Goal: Transaction & Acquisition: Purchase product/service

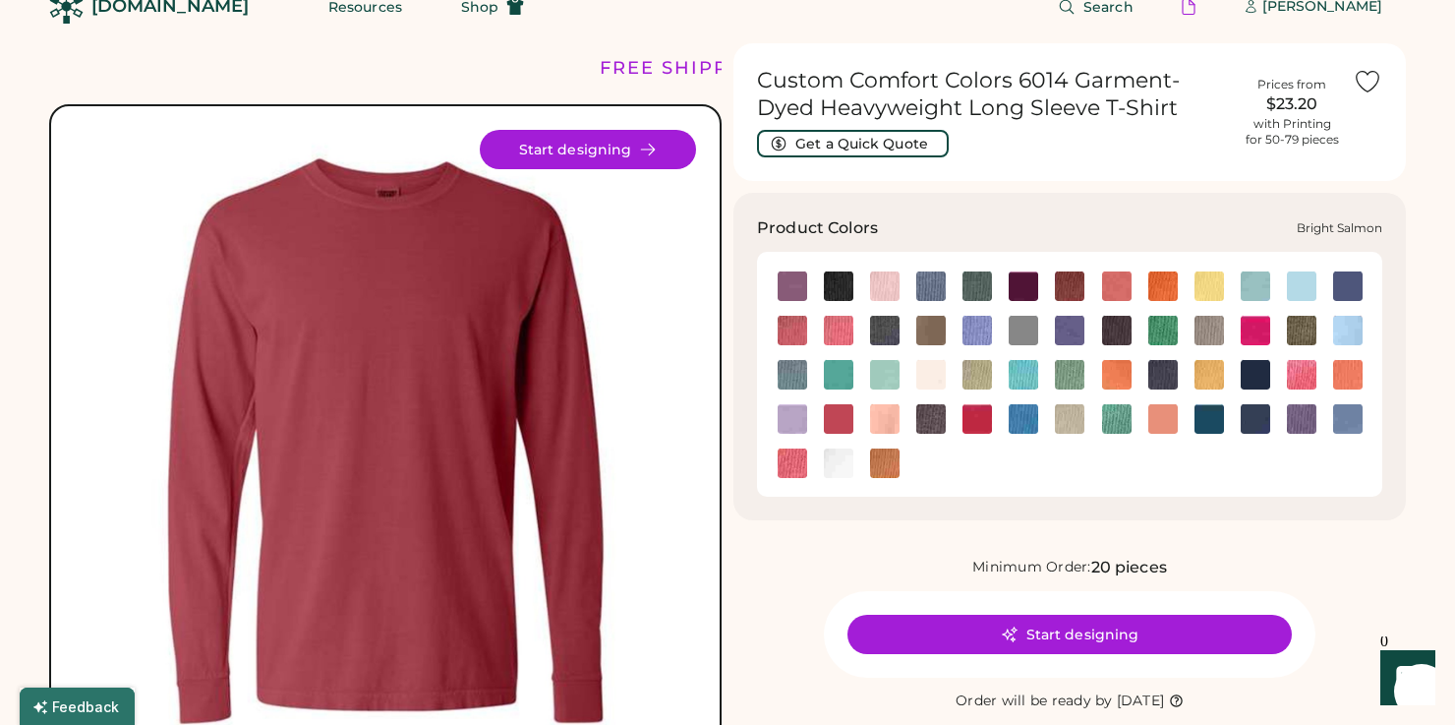
scroll to position [32, 0]
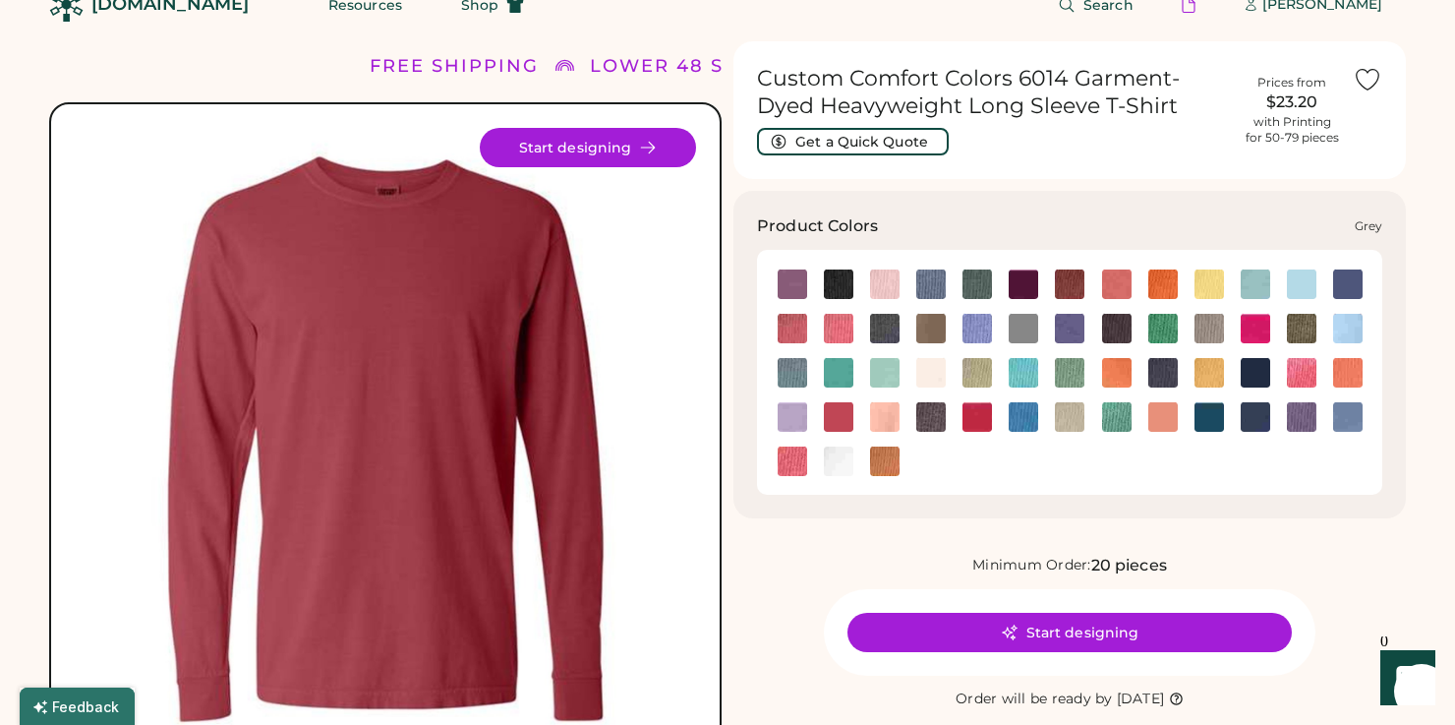
click at [1216, 327] on img at bounding box center [1209, 328] width 29 height 29
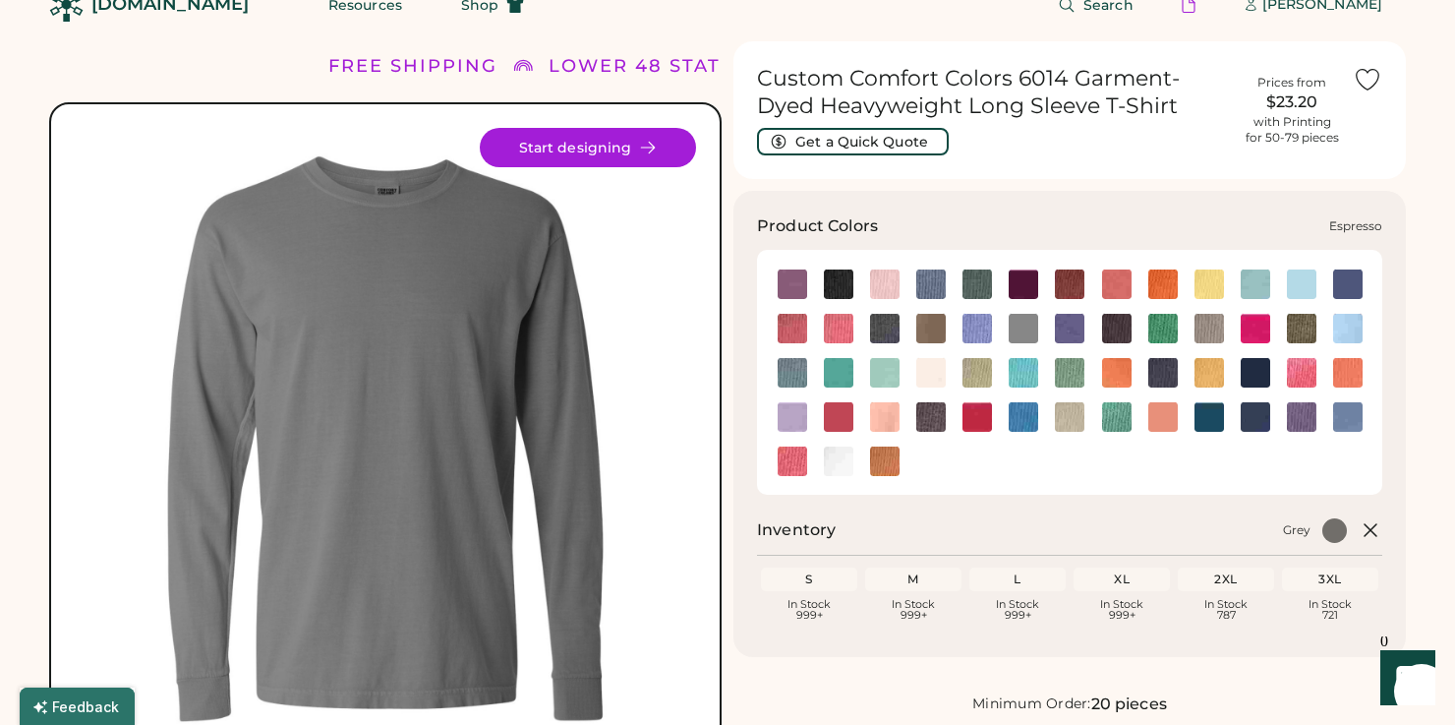
click at [926, 324] on img at bounding box center [930, 328] width 29 height 29
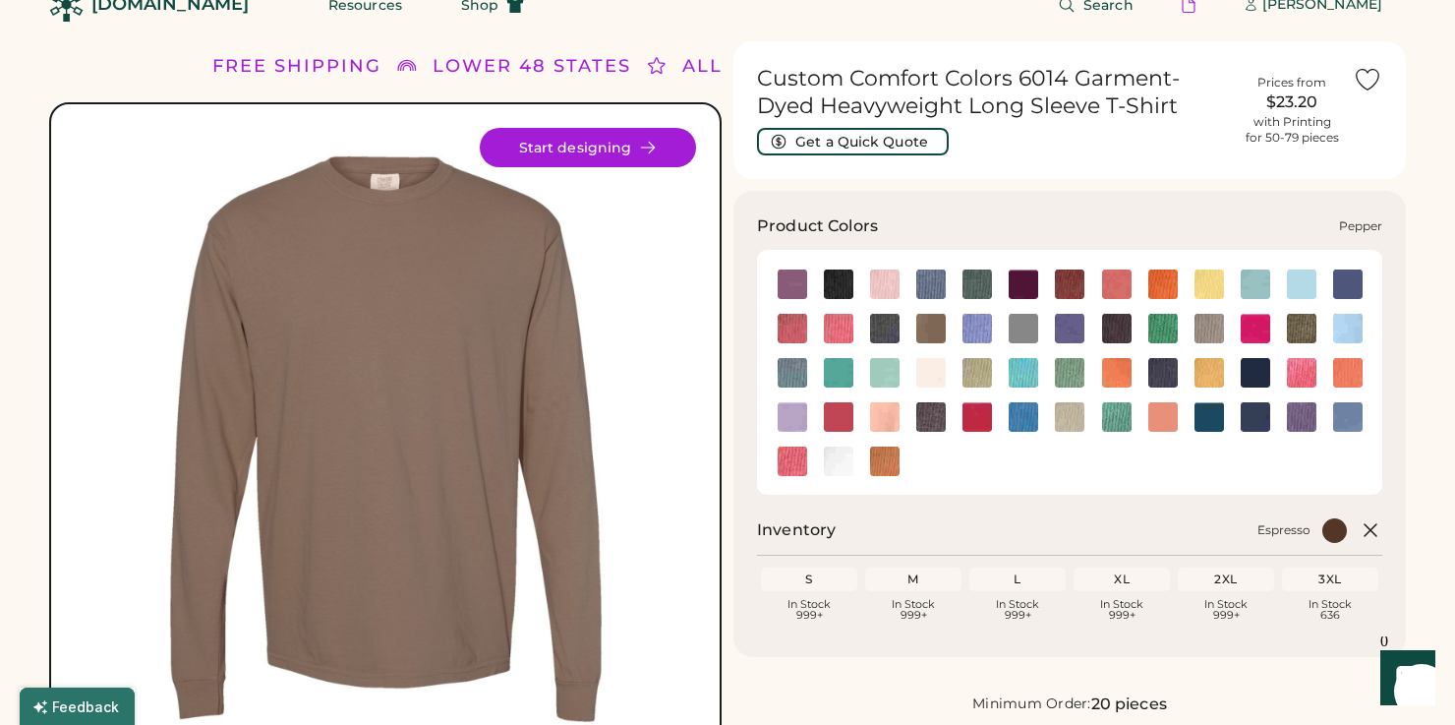
click at [936, 426] on img at bounding box center [930, 416] width 29 height 29
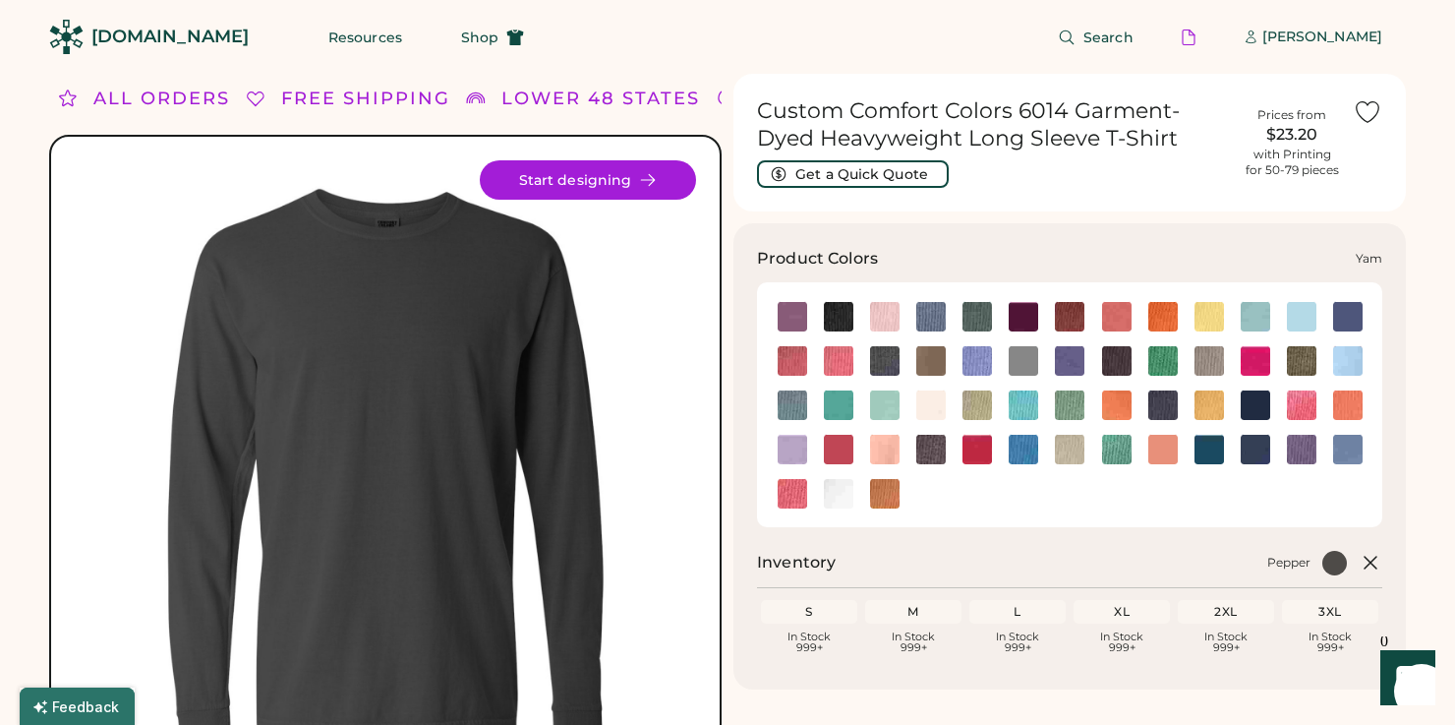
click at [885, 491] on img at bounding box center [884, 493] width 29 height 29
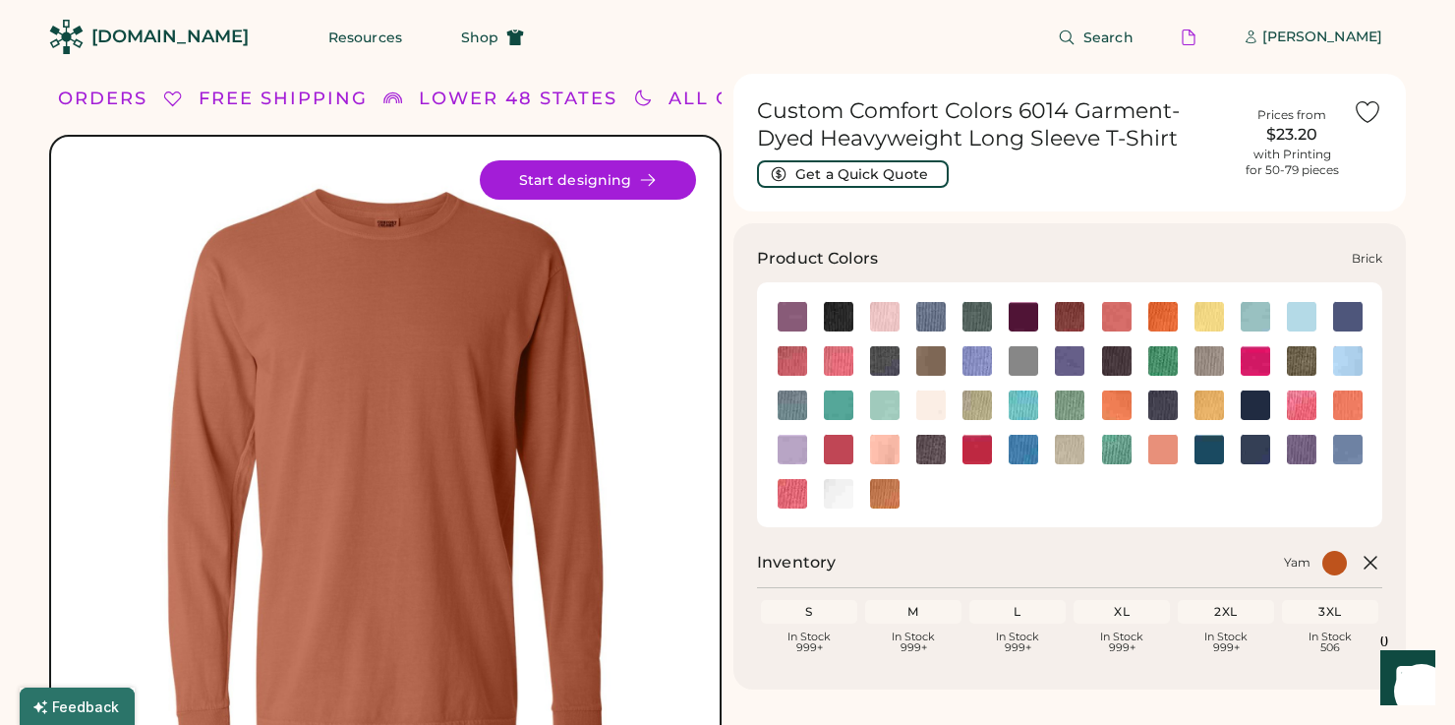
click at [1074, 316] on img at bounding box center [1069, 316] width 29 height 29
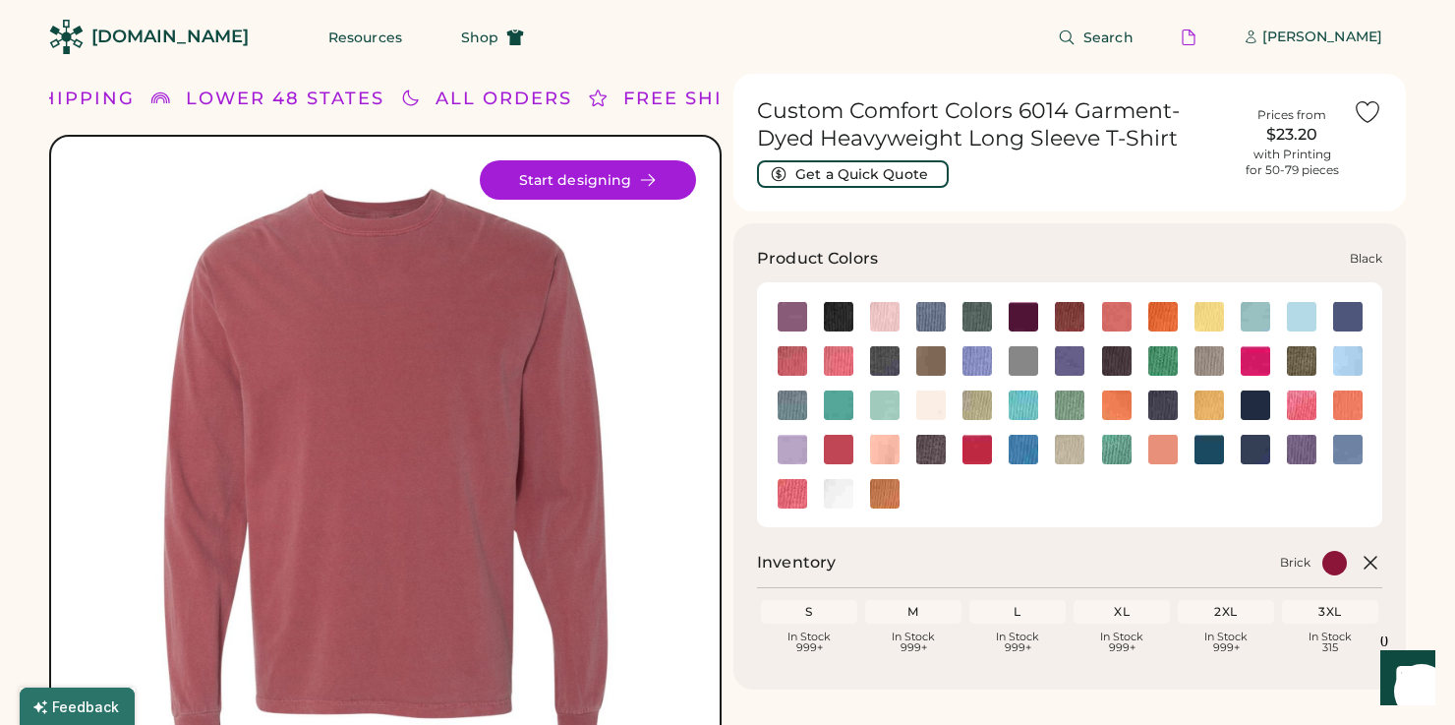
click at [842, 313] on img at bounding box center [838, 316] width 29 height 29
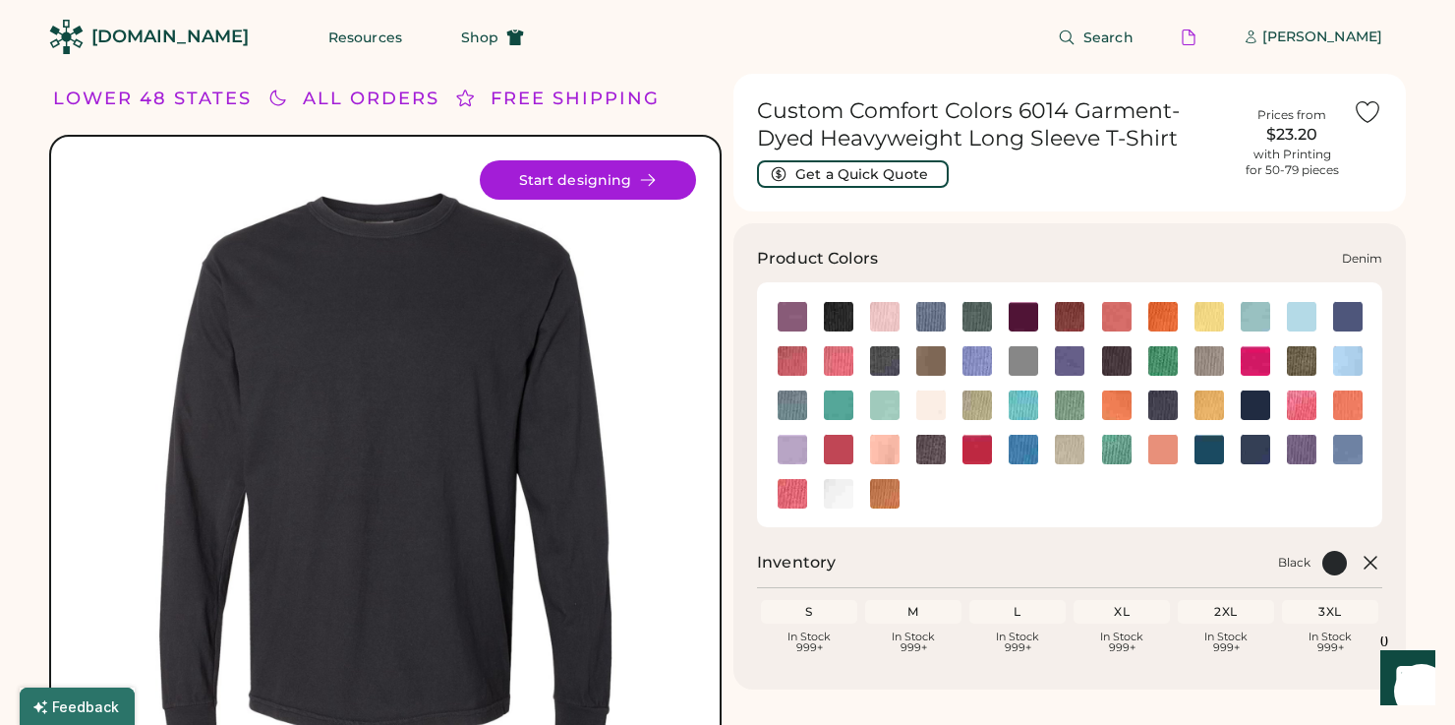
click at [890, 358] on img at bounding box center [884, 360] width 29 height 29
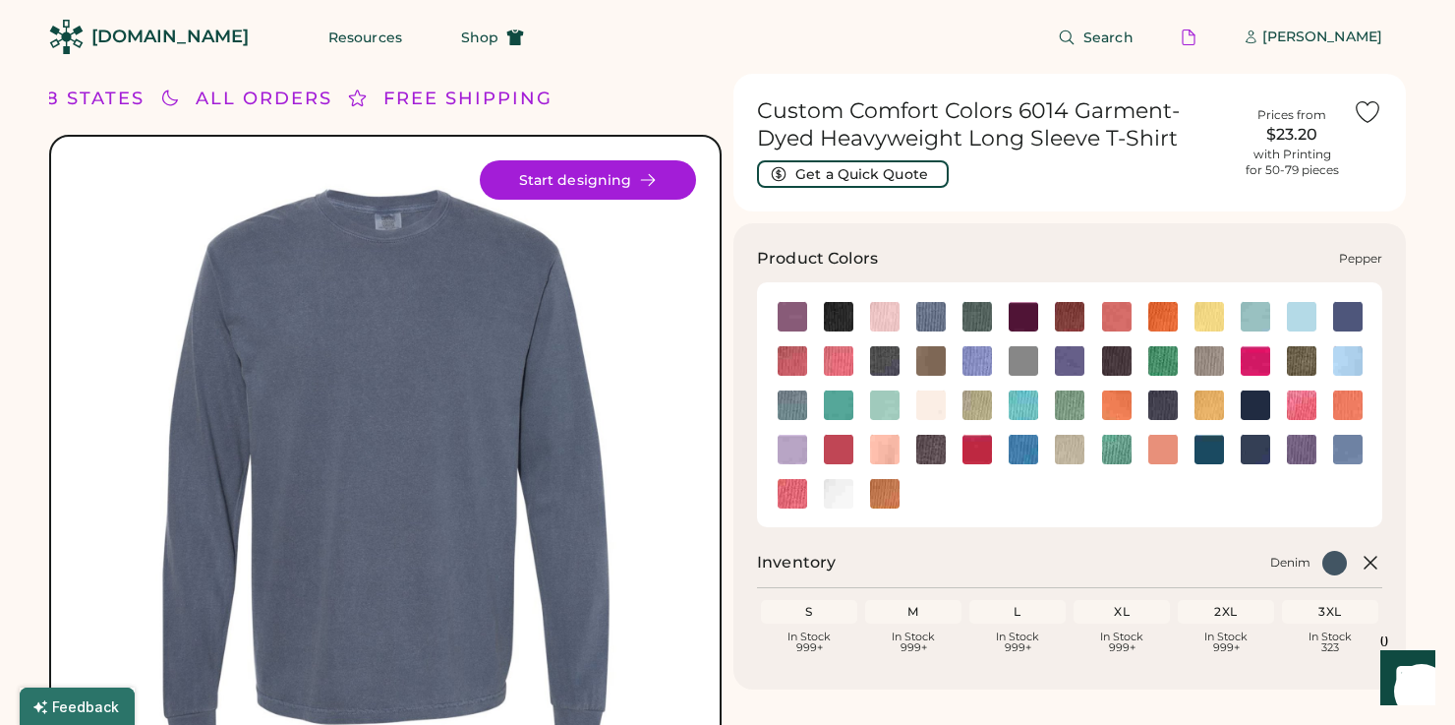
click at [930, 454] on img at bounding box center [930, 449] width 29 height 29
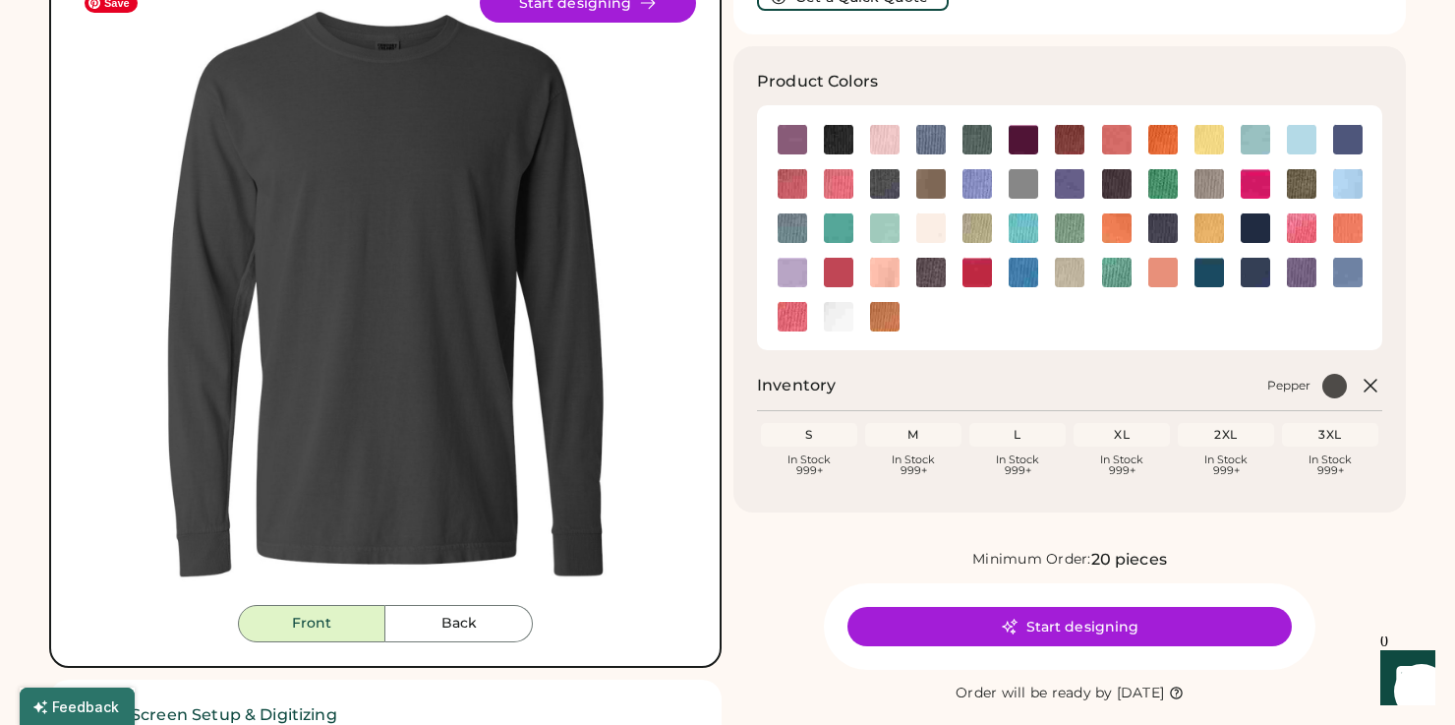
scroll to position [179, 0]
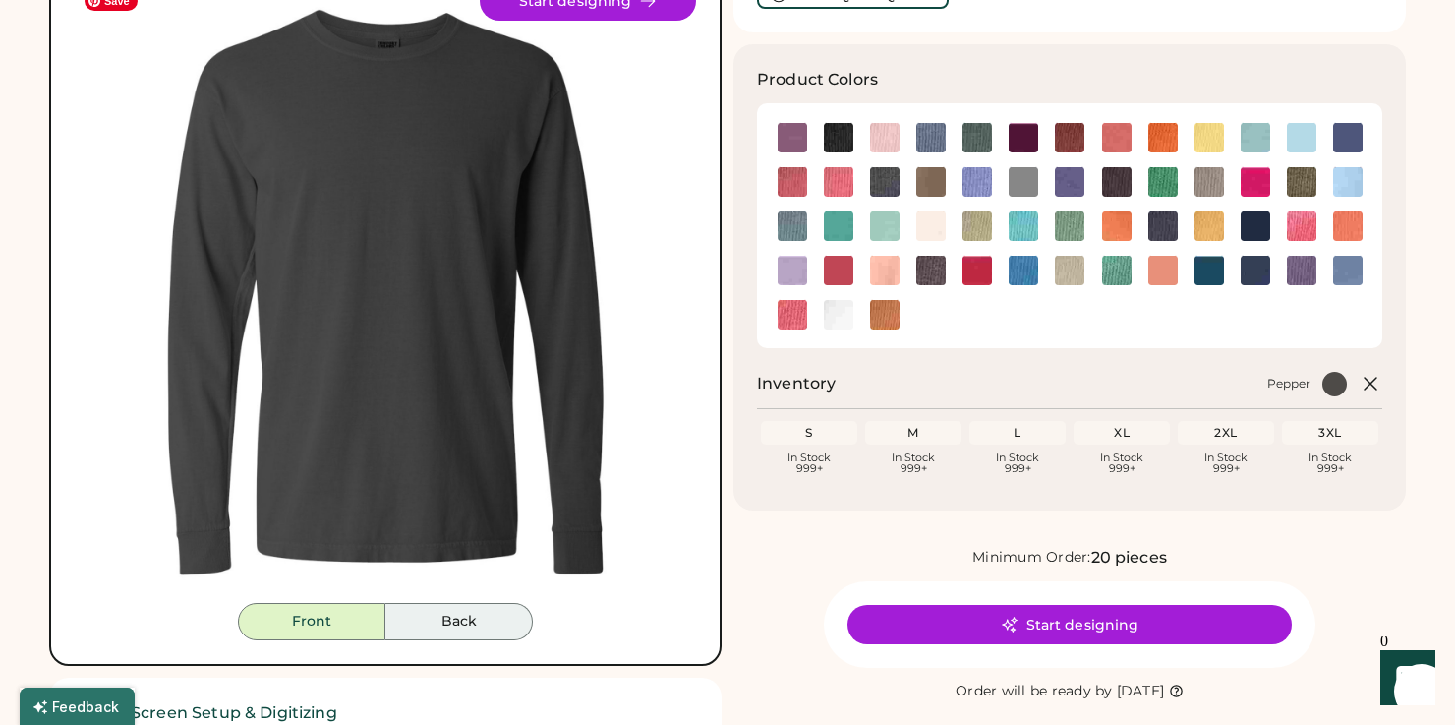
click at [465, 619] on button "Back" at bounding box center [458, 621] width 147 height 37
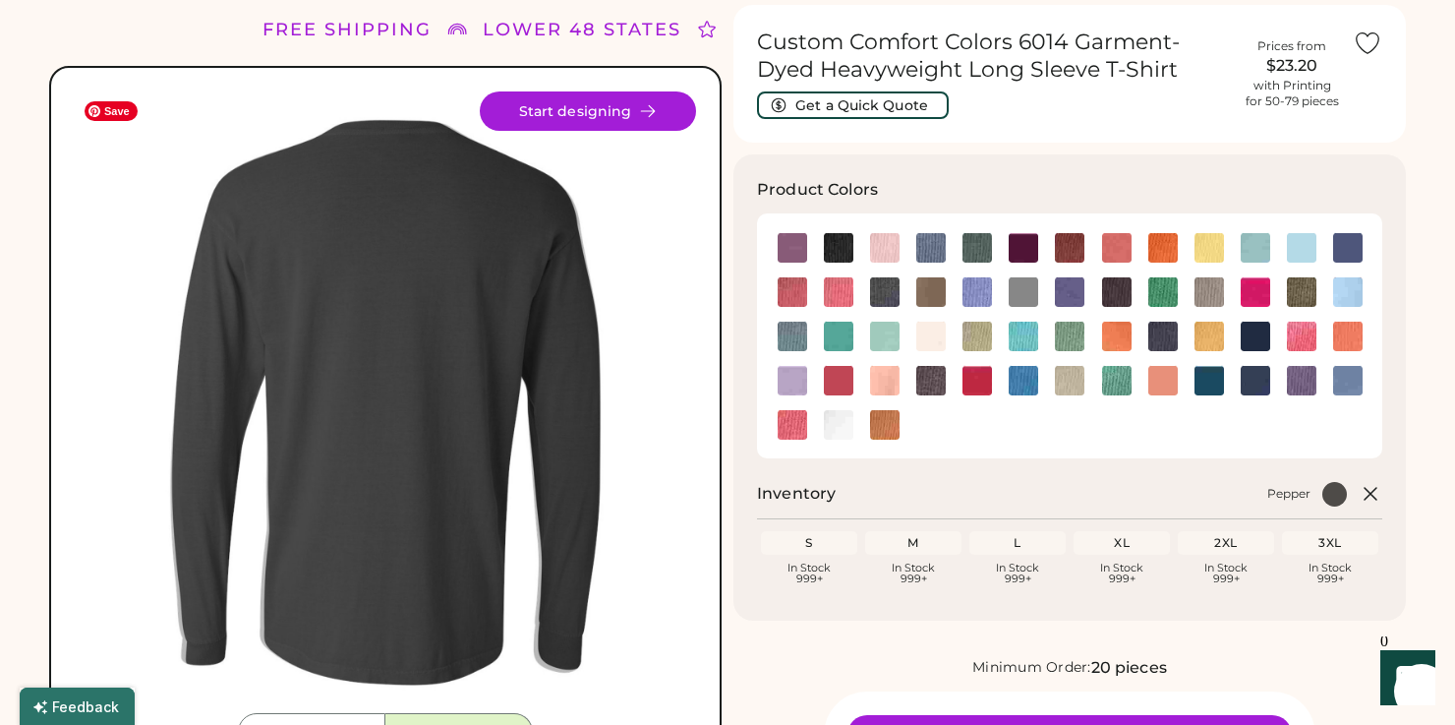
scroll to position [56, 0]
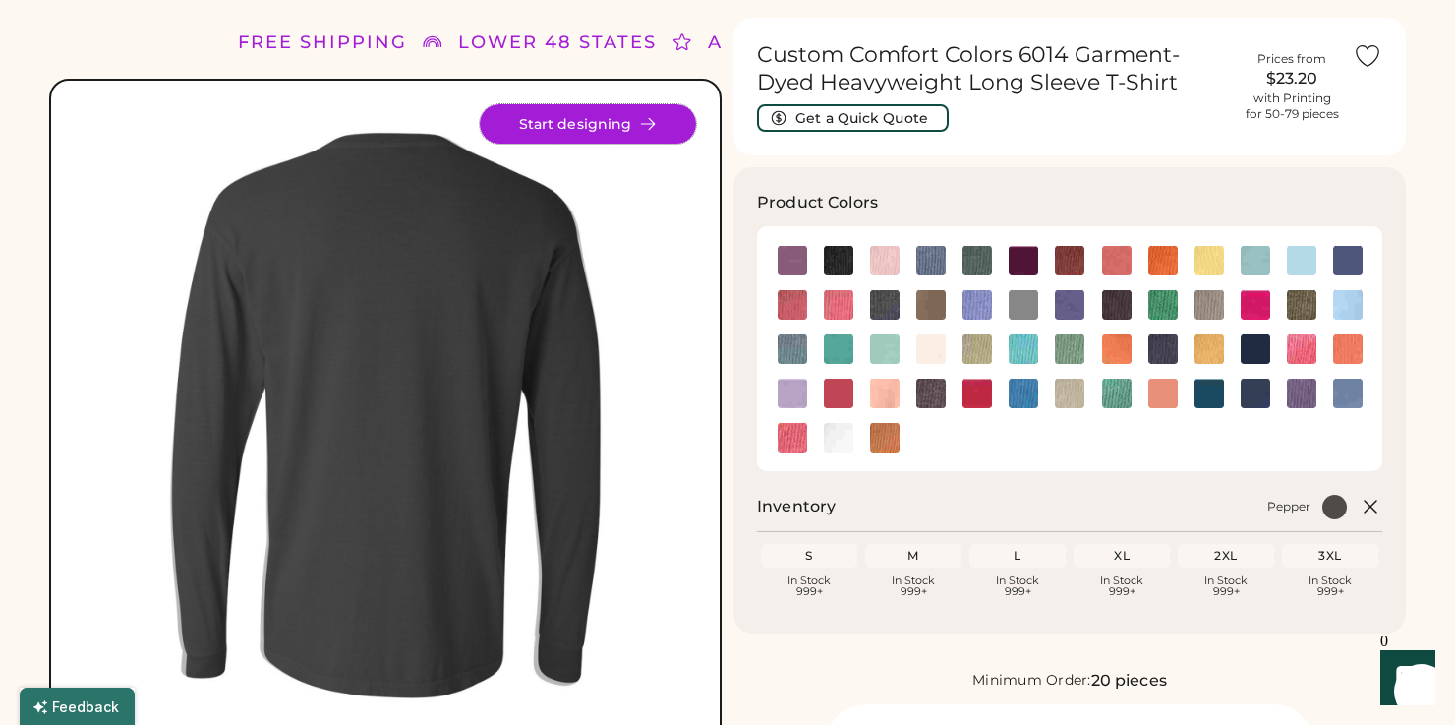
click at [608, 129] on button "Start designing" at bounding box center [588, 123] width 216 height 39
